Goal: Information Seeking & Learning: Learn about a topic

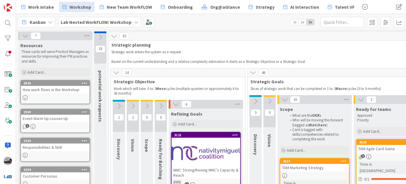
scroll to position [581, 167]
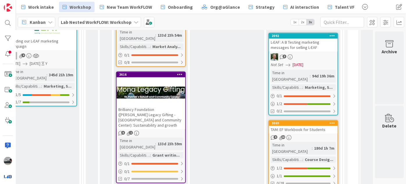
click at [94, 21] on b "Lab Nested WorkFLOW: Workshop" at bounding box center [96, 22] width 71 height 6
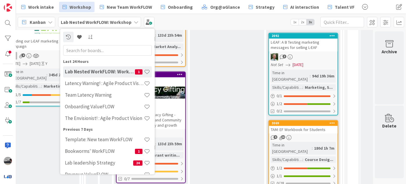
click at [94, 49] on input "text" at bounding box center [107, 50] width 89 height 10
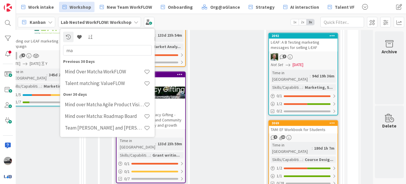
type input "m"
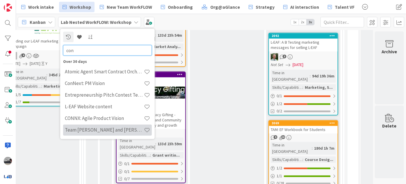
type input "con"
click at [116, 134] on div "Team [PERSON_NAME] and [PERSON_NAME]" at bounding box center [107, 129] width 89 height 11
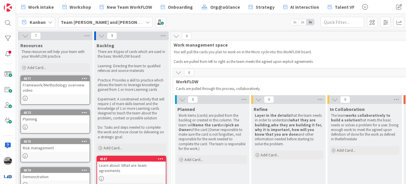
click at [100, 23] on b "Team [PERSON_NAME] and [PERSON_NAME]" at bounding box center [107, 22] width 93 height 6
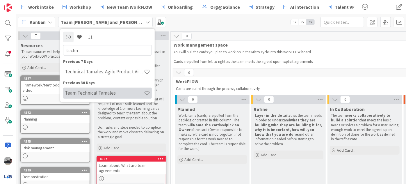
type input "techn"
click at [108, 95] on h4 "Team Technical Tamales" at bounding box center [104, 93] width 79 height 6
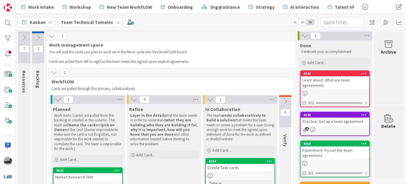
click at [37, 35] on icon at bounding box center [38, 37] width 6 height 6
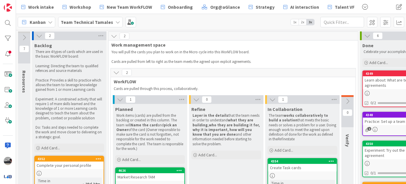
click at [98, 23] on b "Team Technical Tamales" at bounding box center [87, 22] width 52 height 6
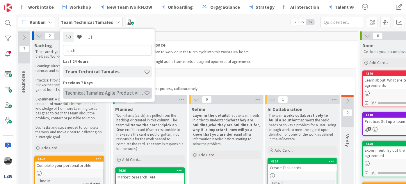
type input "tech"
click at [120, 92] on h4 "Technical Tamales: Agile Product Vision" at bounding box center [104, 93] width 79 height 6
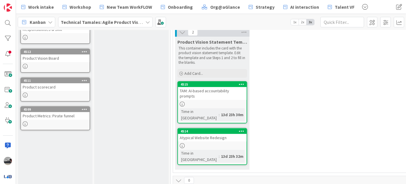
scroll to position [53, 0]
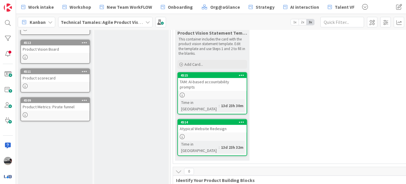
click at [206, 79] on div "TAM: AI-based accountability prompts" at bounding box center [212, 84] width 69 height 13
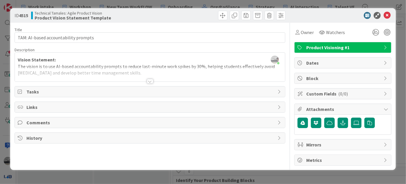
click at [149, 82] on div at bounding box center [150, 81] width 6 height 5
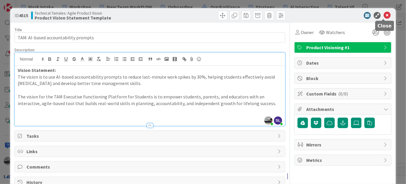
click at [384, 15] on icon at bounding box center [386, 15] width 7 height 7
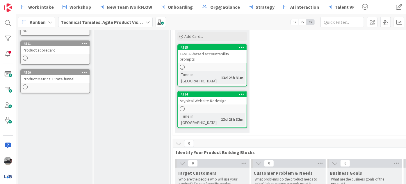
scroll to position [53, 0]
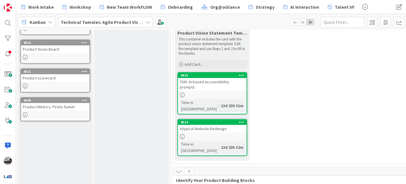
click at [204, 79] on div "TAM: AI-based accountability prompts" at bounding box center [212, 84] width 69 height 13
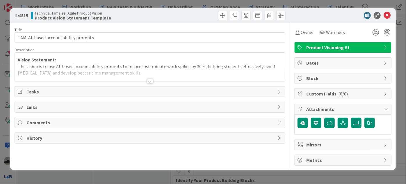
click at [149, 82] on div at bounding box center [150, 81] width 6 height 5
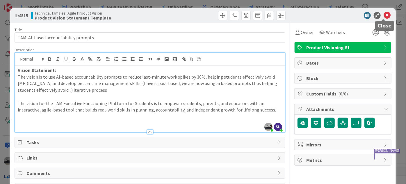
click at [386, 15] on icon at bounding box center [386, 15] width 7 height 7
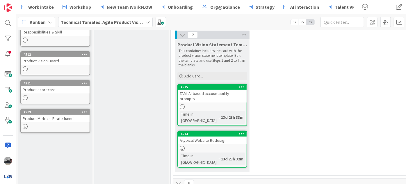
scroll to position [31, 0]
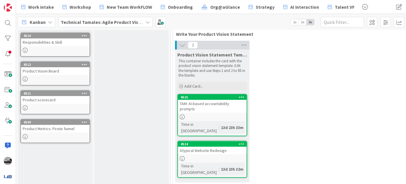
click at [215, 104] on div "TAM: AI-based accountability prompts" at bounding box center [212, 106] width 69 height 13
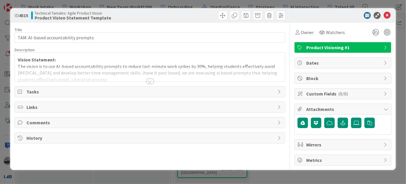
click at [149, 83] on div "Title 36 / 128 TAM: AI-based accountability prompts Description Vision Statemen…" at bounding box center [150, 94] width 271 height 143
click at [149, 81] on div at bounding box center [150, 81] width 6 height 5
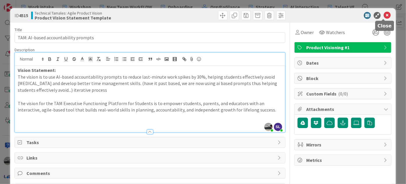
click at [384, 15] on icon at bounding box center [386, 15] width 7 height 7
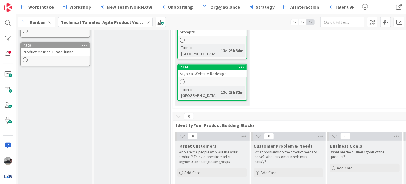
scroll to position [137, 0]
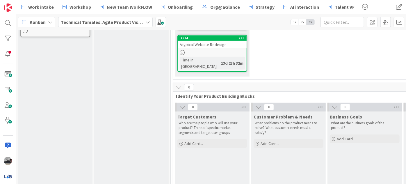
click at [333, 104] on icon at bounding box center [334, 107] width 6 height 6
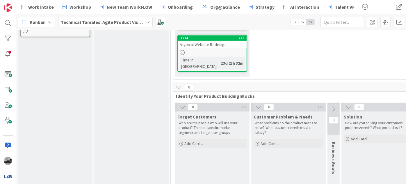
click at [345, 103] on button at bounding box center [349, 107] width 8 height 8
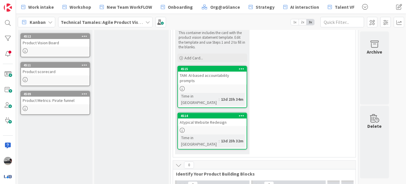
scroll to position [57, 0]
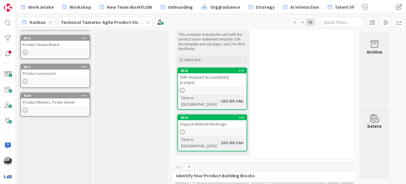
click at [145, 23] on icon at bounding box center [147, 22] width 5 height 5
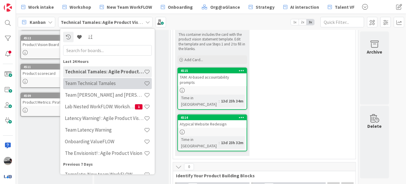
click at [109, 83] on h4 "Team Technical Tamales" at bounding box center [104, 83] width 79 height 6
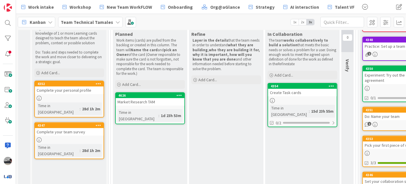
scroll to position [79, 0]
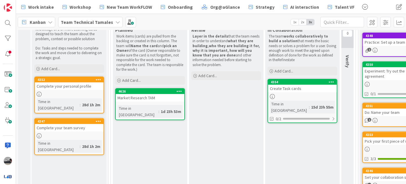
click at [105, 24] on b "Team Technical Tamales" at bounding box center [87, 22] width 52 height 6
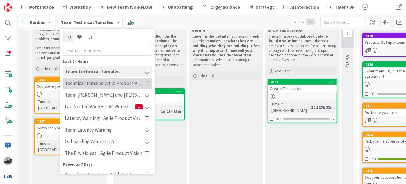
click at [108, 80] on h4 "Technical Tamales: Agile Product Vision" at bounding box center [104, 83] width 79 height 6
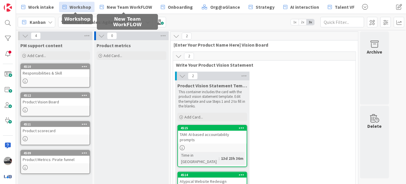
click at [81, 5] on span "Workshop" at bounding box center [80, 6] width 22 height 7
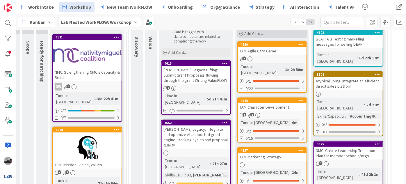
scroll to position [106, 119]
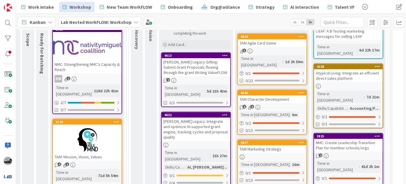
click at [277, 145] on div "TAM Marketing Strategy" at bounding box center [272, 149] width 69 height 8
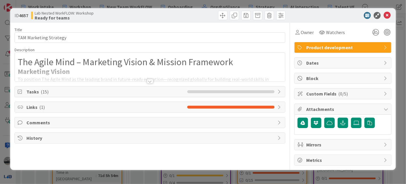
click at [147, 80] on div at bounding box center [150, 81] width 6 height 5
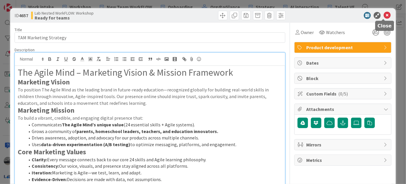
click at [383, 14] on icon at bounding box center [386, 15] width 7 height 7
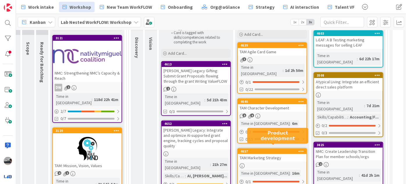
scroll to position [106, 119]
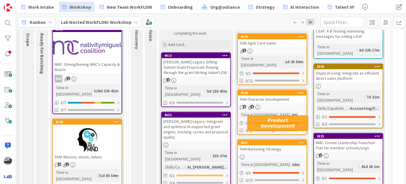
click at [276, 145] on div "TAM Marketing Strategy" at bounding box center [272, 149] width 69 height 8
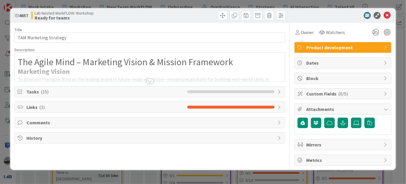
click at [119, 122] on span "Comments" at bounding box center [150, 122] width 248 height 7
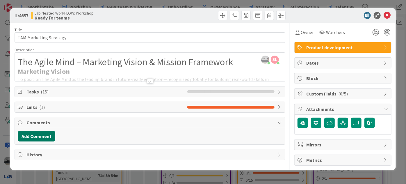
click at [40, 136] on button "Add Comment" at bounding box center [37, 136] width 38 height 10
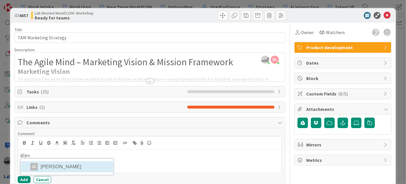
click at [74, 168] on li "[PERSON_NAME]" at bounding box center [67, 166] width 92 height 11
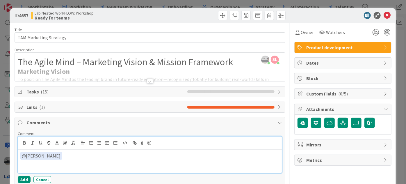
click at [101, 156] on p "﻿ @ [PERSON_NAME] ﻿" at bounding box center [149, 156] width 259 height 8
drag, startPoint x: 73, startPoint y: 156, endPoint x: 24, endPoint y: 150, distance: 49.8
click at [24, 150] on div "﻿ @ [PERSON_NAME] ﻿" at bounding box center [150, 160] width 264 height 23
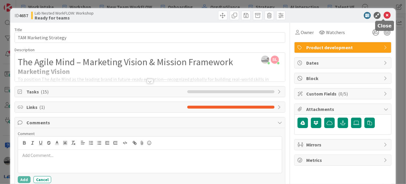
click at [384, 14] on icon at bounding box center [386, 15] width 7 height 7
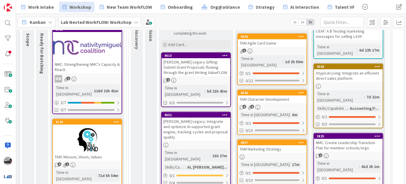
click at [127, 21] on b "Lab Nested WorkFLOW: Workshop" at bounding box center [96, 22] width 71 height 6
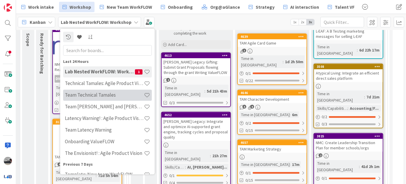
click at [117, 93] on h4 "Team Technical Tamales" at bounding box center [104, 95] width 79 height 6
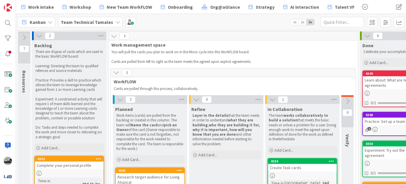
click at [25, 37] on icon at bounding box center [24, 37] width 6 height 6
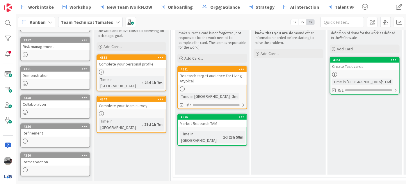
scroll to position [103, 0]
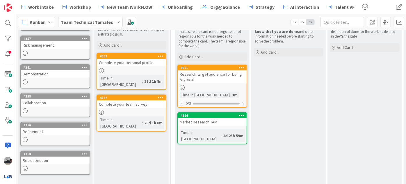
click at [110, 22] on div "Team Technical Tamales" at bounding box center [90, 22] width 65 height 10
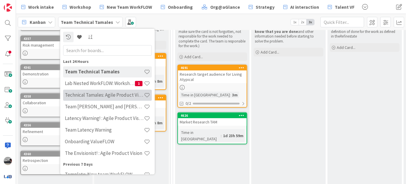
click at [115, 95] on h4 "Technical Tamales: Agile Product Vision" at bounding box center [104, 95] width 79 height 6
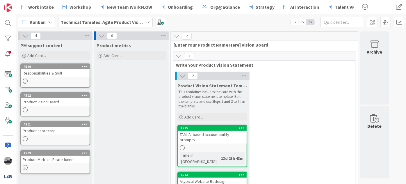
scroll to position [53, 0]
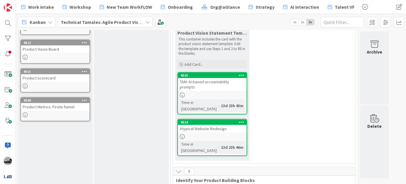
click at [225, 125] on div "Atypical Website Redesign" at bounding box center [212, 129] width 69 height 8
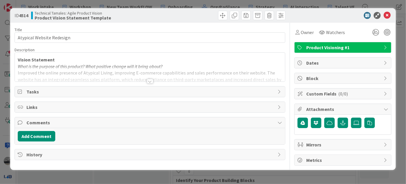
click at [149, 80] on div at bounding box center [150, 81] width 6 height 5
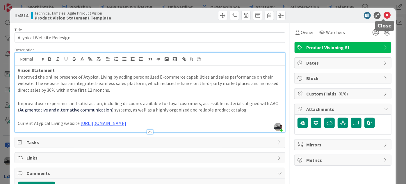
click at [383, 12] on icon at bounding box center [386, 15] width 7 height 7
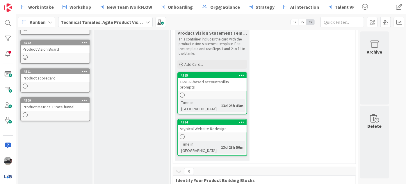
click at [97, 22] on b "Technical Tamales: Agile Product Vision" at bounding box center [103, 22] width 84 height 6
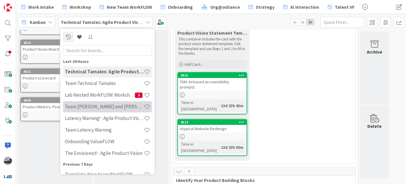
click at [113, 105] on h4 "Team [PERSON_NAME] and [PERSON_NAME]" at bounding box center [104, 106] width 79 height 6
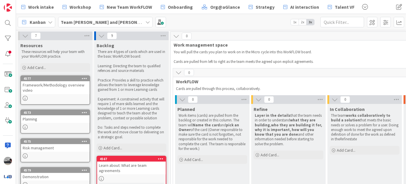
click at [23, 34] on icon at bounding box center [25, 36] width 6 height 6
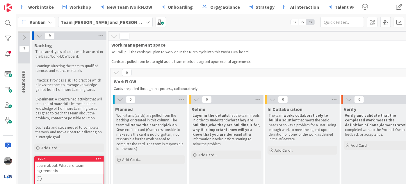
click at [39, 34] on icon at bounding box center [39, 36] width 6 height 6
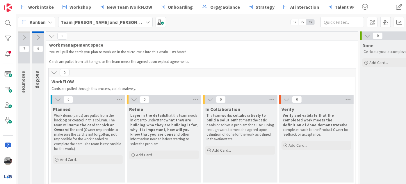
click at [56, 99] on icon at bounding box center [58, 99] width 6 height 6
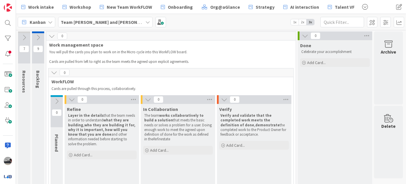
click at [75, 100] on button at bounding box center [72, 100] width 8 height 8
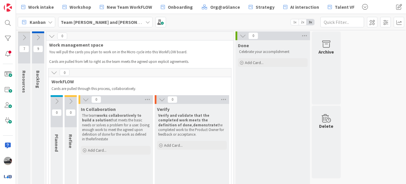
click at [81, 99] on div "0" at bounding box center [115, 99] width 74 height 9
click at [87, 98] on icon at bounding box center [86, 99] width 6 height 6
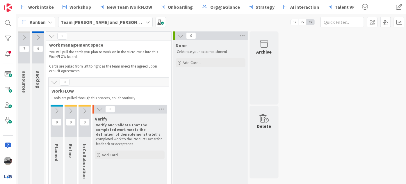
click at [99, 108] on icon at bounding box center [100, 109] width 6 height 6
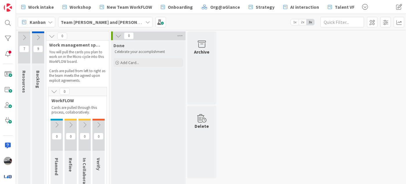
click at [54, 35] on icon at bounding box center [52, 36] width 6 height 6
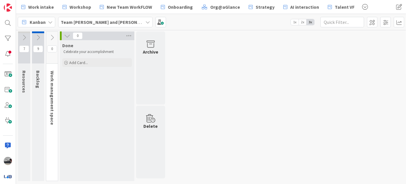
click at [66, 35] on icon at bounding box center [67, 36] width 6 height 6
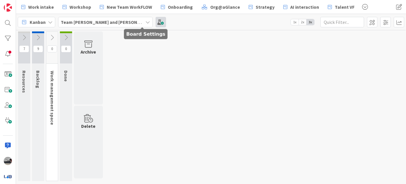
click at [156, 23] on span at bounding box center [161, 22] width 10 height 10
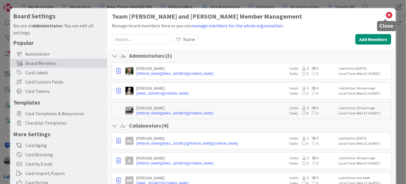
click at [385, 15] on icon at bounding box center [389, 15] width 8 height 8
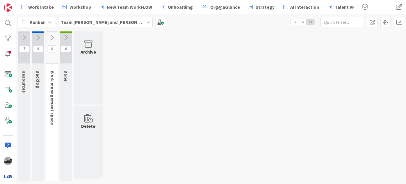
click at [24, 38] on icon at bounding box center [24, 37] width 6 height 6
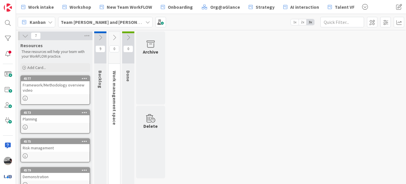
click at [26, 36] on icon at bounding box center [25, 36] width 6 height 6
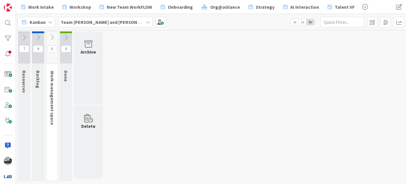
click at [38, 35] on icon at bounding box center [38, 37] width 6 height 6
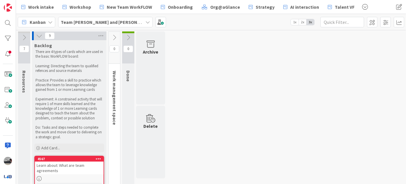
click at [114, 37] on icon at bounding box center [114, 37] width 6 height 6
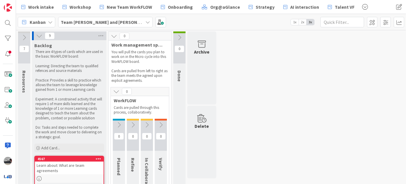
click at [26, 35] on icon at bounding box center [24, 37] width 6 height 6
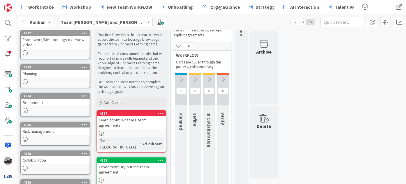
scroll to position [53, 0]
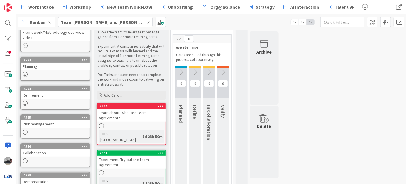
click at [182, 71] on icon at bounding box center [181, 72] width 6 height 6
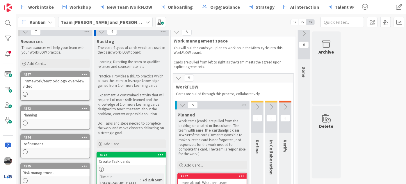
scroll to position [0, 0]
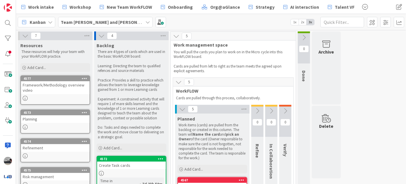
click at [103, 35] on icon at bounding box center [101, 36] width 6 height 6
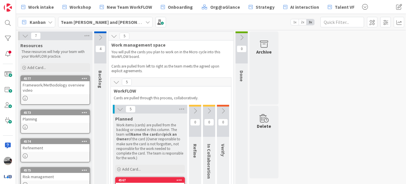
click at [26, 38] on icon at bounding box center [25, 36] width 6 height 6
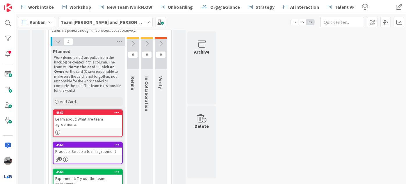
scroll to position [67, 0]
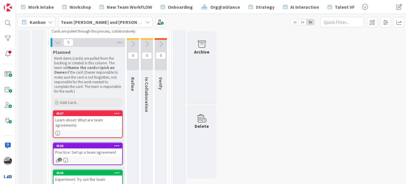
click at [133, 44] on icon at bounding box center [133, 44] width 6 height 6
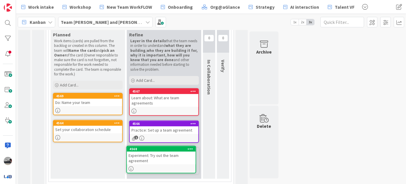
scroll to position [77, 0]
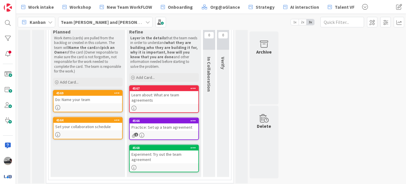
click at [174, 97] on div "Learn about: What are team agreements" at bounding box center [164, 97] width 69 height 13
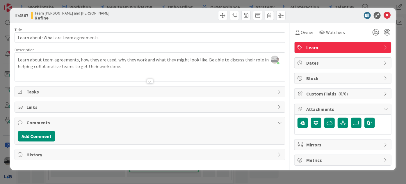
click at [113, 67] on div at bounding box center [150, 74] width 270 height 15
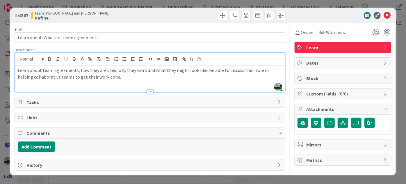
click at [113, 78] on p "Learn about team agreements, how they are used, why they work and what they mig…" at bounding box center [150, 73] width 264 height 13
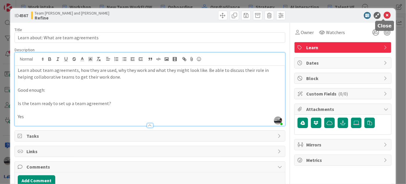
click at [383, 15] on icon at bounding box center [386, 15] width 7 height 7
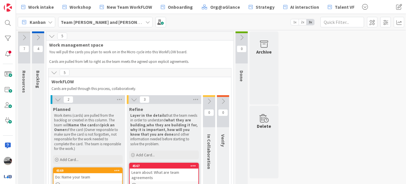
click at [210, 101] on icon at bounding box center [209, 101] width 6 height 6
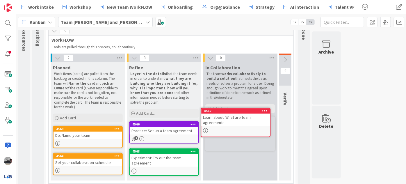
scroll to position [46, 0]
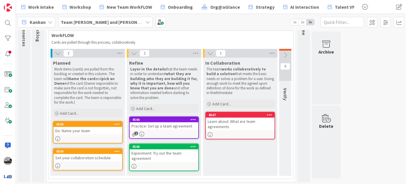
click at [169, 130] on link "4566 Practice: Set up a team agreement 1" at bounding box center [164, 127] width 70 height 22
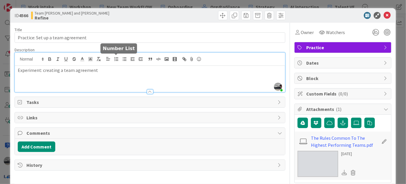
click at [114, 62] on div "[PERSON_NAME] just joined Experiment: creating a team agreement" at bounding box center [150, 72] width 270 height 39
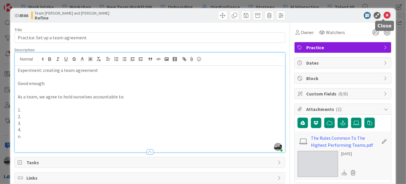
click at [383, 14] on icon at bounding box center [386, 15] width 7 height 7
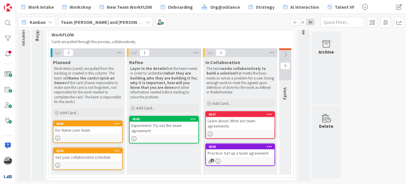
scroll to position [46, 0]
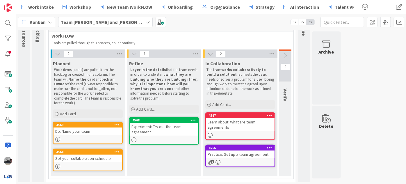
click at [171, 131] on div "Experiment: Try out the team agreement" at bounding box center [164, 129] width 69 height 13
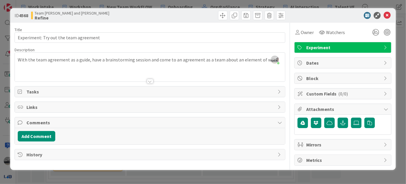
click at [267, 60] on div "[PERSON_NAME] just joined With the team agreement as a guide, have a brainstorm…" at bounding box center [150, 67] width 270 height 29
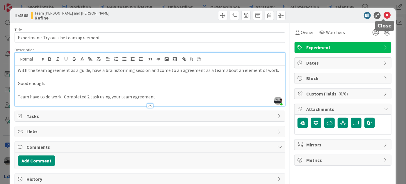
click at [384, 15] on icon at bounding box center [386, 15] width 7 height 7
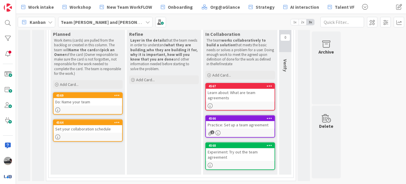
scroll to position [74, 0]
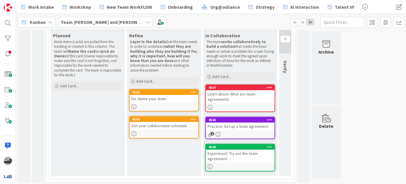
click at [171, 98] on div "Do: Name your team" at bounding box center [164, 99] width 69 height 8
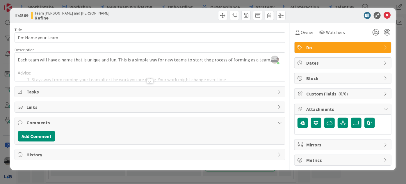
click at [151, 81] on div at bounding box center [150, 81] width 6 height 5
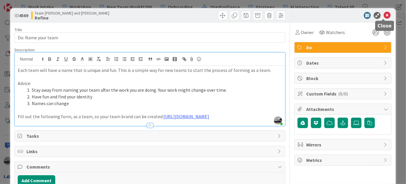
click at [383, 14] on icon at bounding box center [386, 15] width 7 height 7
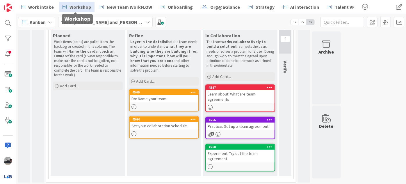
click at [75, 7] on span "Workshop" at bounding box center [80, 6] width 22 height 7
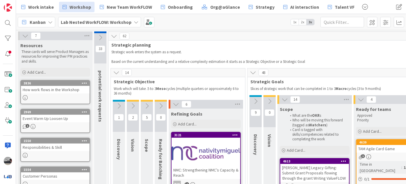
click at [114, 38] on icon at bounding box center [114, 36] width 6 height 6
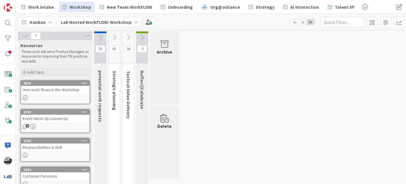
click at [129, 37] on icon at bounding box center [128, 37] width 6 height 6
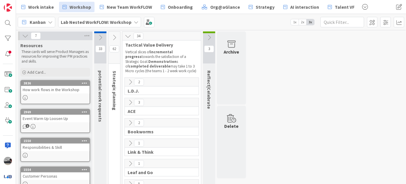
click at [104, 23] on b "Lab Nested WorkFLOW: Workshop" at bounding box center [96, 22] width 71 height 6
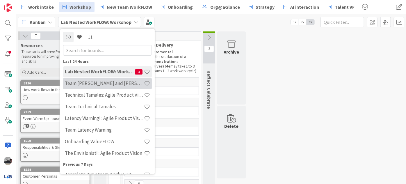
click at [105, 82] on h4 "Team [PERSON_NAME] and [PERSON_NAME]" at bounding box center [104, 83] width 79 height 6
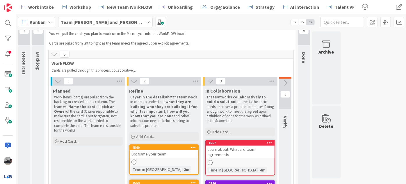
scroll to position [53, 0]
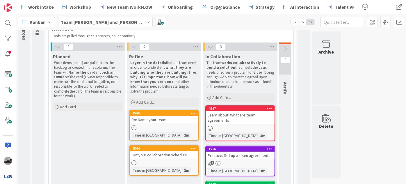
click at [161, 122] on div "Do: Name your team" at bounding box center [164, 120] width 69 height 8
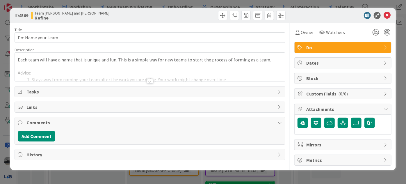
click at [147, 81] on div at bounding box center [150, 81] width 6 height 5
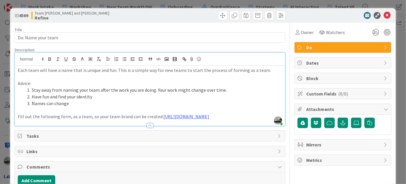
click at [43, 139] on span "Tasks" at bounding box center [150, 135] width 248 height 7
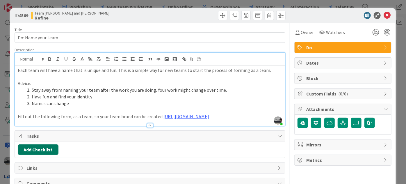
click at [47, 153] on button "Add Checklist" at bounding box center [38, 149] width 41 height 10
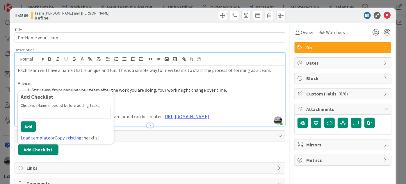
scroll to position [4, 0]
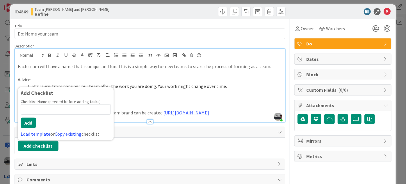
click at [57, 115] on input at bounding box center [66, 109] width 90 height 10
type input "Success/Failure:"
click at [26, 126] on button "Add" at bounding box center [28, 122] width 15 height 10
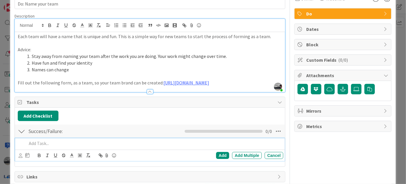
scroll to position [56, 0]
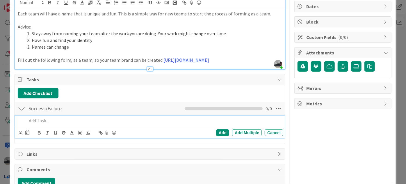
click at [46, 124] on p at bounding box center [154, 120] width 254 height 7
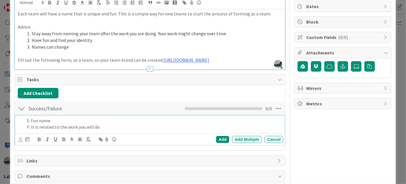
click at [105, 130] on p "F: It is related to the work you will do" at bounding box center [154, 127] width 254 height 7
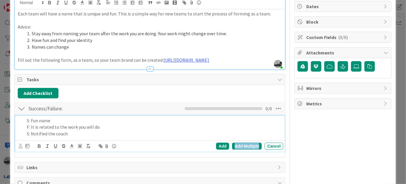
click at [244, 149] on div "Add Multiple" at bounding box center [247, 145] width 30 height 7
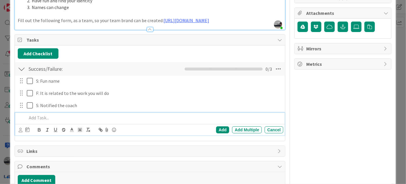
scroll to position [133, 0]
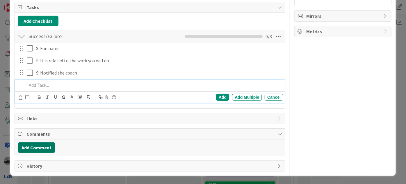
click at [40, 148] on button "Add Comment" at bounding box center [37, 147] width 38 height 10
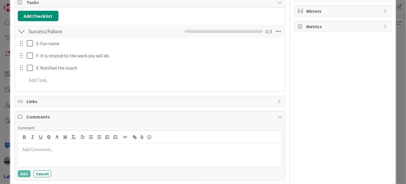
click at [50, 153] on p at bounding box center [149, 149] width 259 height 7
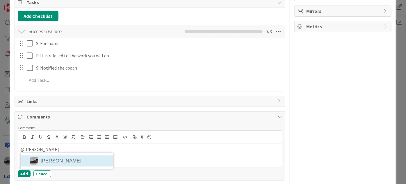
click at [65, 165] on li "[PERSON_NAME]" at bounding box center [67, 160] width 92 height 11
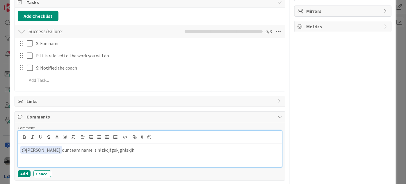
scroll to position [160, 0]
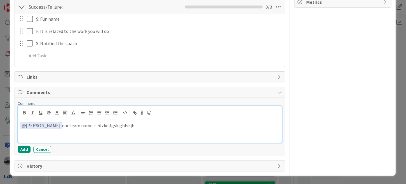
drag, startPoint x: 129, startPoint y: 129, endPoint x: 22, endPoint y: 123, distance: 107.2
click at [22, 123] on div "﻿ @ [PERSON_NAME] ﻿ our team name is hlzkdjfgskjghlskjh" at bounding box center [150, 130] width 264 height 23
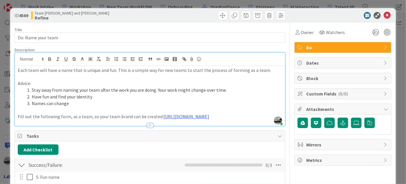
scroll to position [0, 0]
click at [383, 14] on icon at bounding box center [386, 15] width 7 height 7
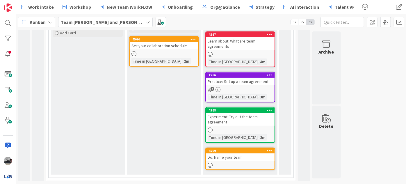
scroll to position [125, 0]
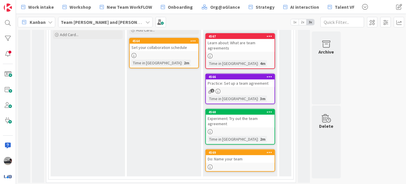
click at [151, 47] on div "Set your collaboration schedule" at bounding box center [164, 48] width 69 height 8
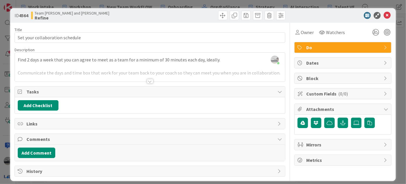
click at [147, 81] on div at bounding box center [150, 81] width 6 height 5
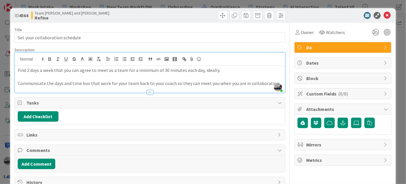
click at [270, 81] on p "Communicate the days and time box that work for your team back to your coach so…" at bounding box center [150, 83] width 264 height 7
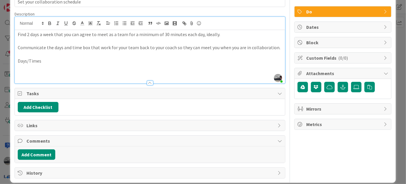
scroll to position [41, 0]
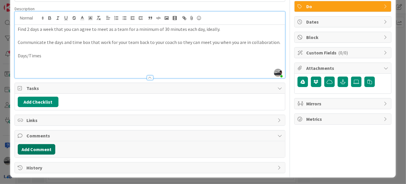
click at [32, 147] on button "Add Comment" at bounding box center [37, 149] width 38 height 10
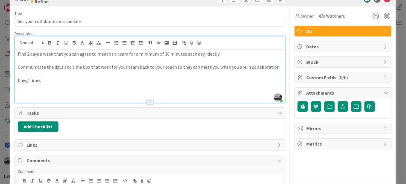
scroll to position [0, 0]
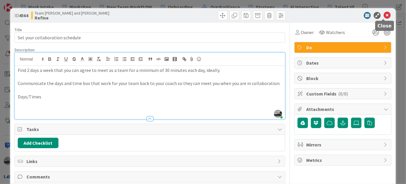
click at [383, 14] on icon at bounding box center [386, 15] width 7 height 7
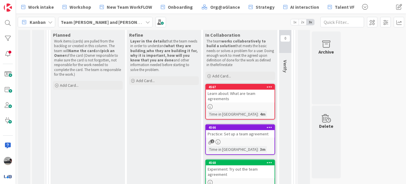
scroll to position [72, 0]
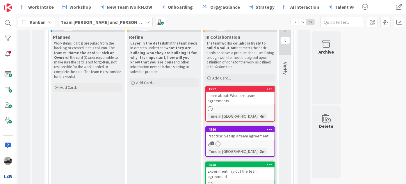
click at [228, 135] on div "Practice: Set up a team agreement" at bounding box center [240, 136] width 69 height 8
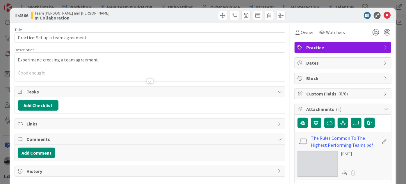
click at [149, 80] on div at bounding box center [150, 81] width 6 height 5
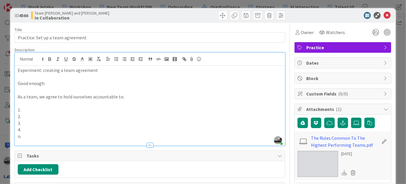
click at [27, 109] on p "1." at bounding box center [150, 109] width 264 height 7
click at [383, 14] on icon at bounding box center [386, 15] width 7 height 7
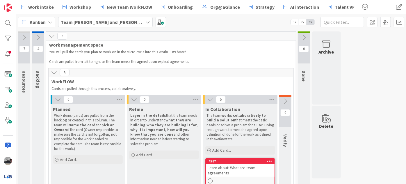
click at [284, 100] on icon at bounding box center [285, 101] width 6 height 6
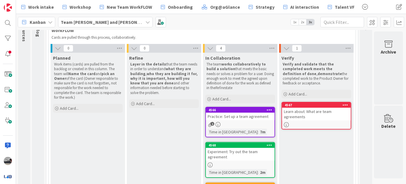
scroll to position [57, 0]
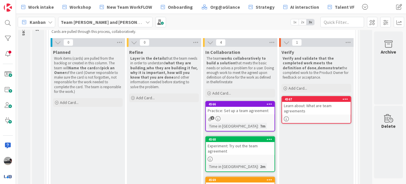
click at [312, 106] on div "Learn about: What are team agreements" at bounding box center [316, 108] width 69 height 13
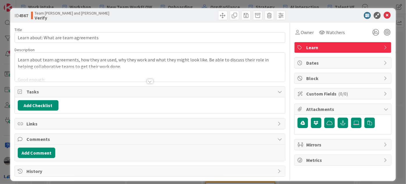
click at [149, 79] on div at bounding box center [150, 81] width 6 height 5
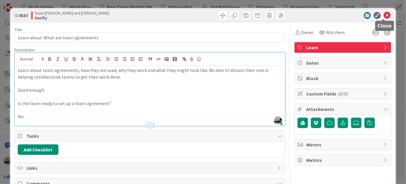
click at [383, 15] on icon at bounding box center [386, 15] width 7 height 7
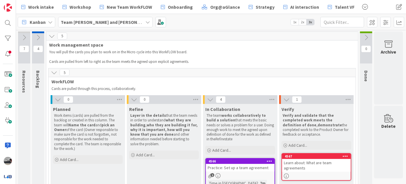
click at [365, 37] on icon at bounding box center [366, 37] width 6 height 6
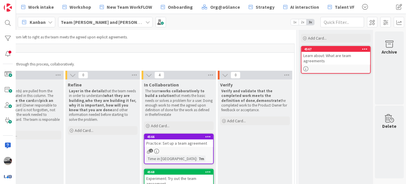
scroll to position [22, 65]
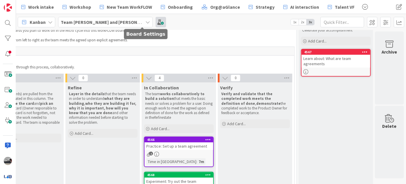
click at [156, 19] on span at bounding box center [161, 22] width 10 height 10
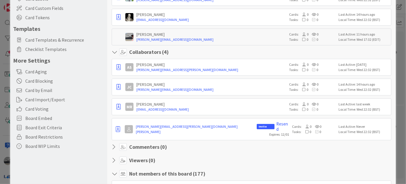
scroll to position [79, 0]
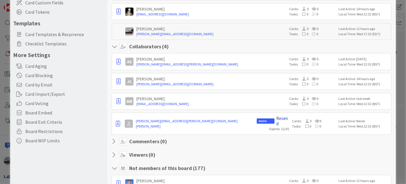
click at [279, 118] on link "Resend" at bounding box center [282, 121] width 13 height 10
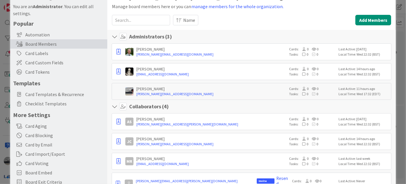
scroll to position [0, 0]
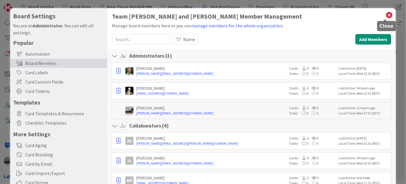
click at [385, 15] on icon at bounding box center [389, 15] width 8 height 8
